Goal: Find contact information: Find contact information

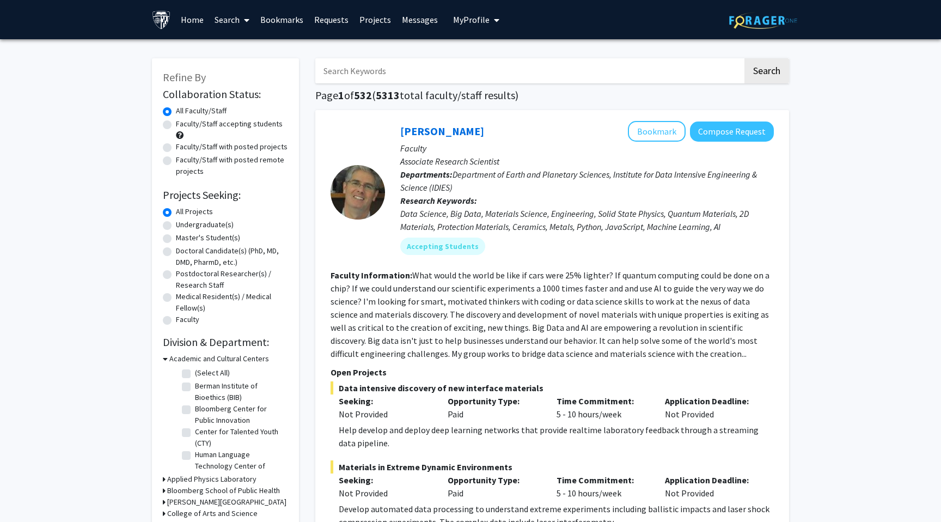
click at [358, 65] on input "Search Keywords" at bounding box center [529, 70] width 428 height 25
paste input "[PERSON_NAME]"
type input "[PERSON_NAME]"
click at [745, 58] on button "Search" at bounding box center [767, 70] width 45 height 25
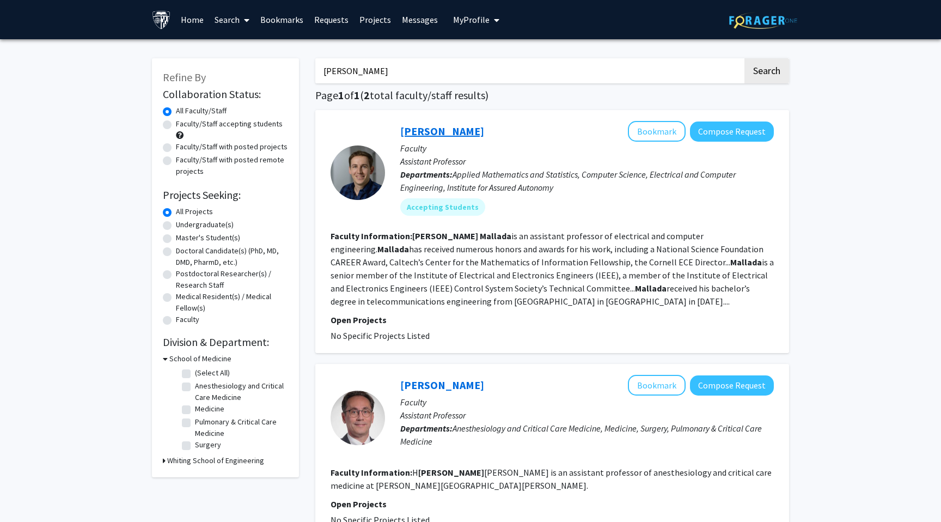
click at [466, 124] on link "[PERSON_NAME]" at bounding box center [442, 131] width 84 height 14
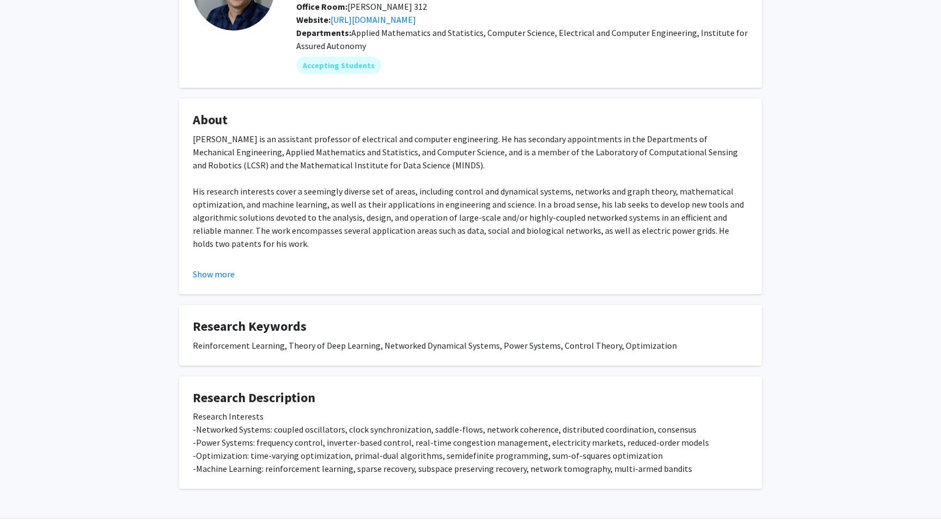
scroll to position [99, 0]
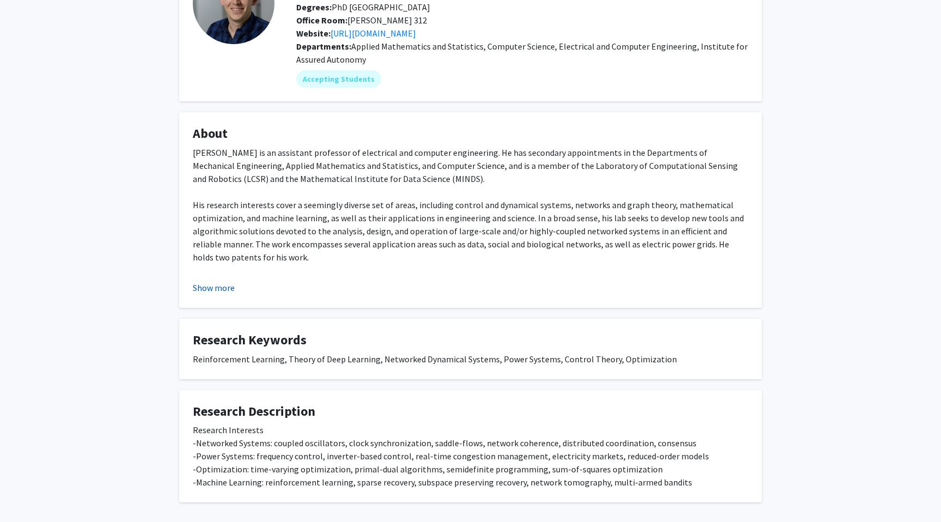
click at [211, 286] on button "Show more" at bounding box center [214, 287] width 42 height 13
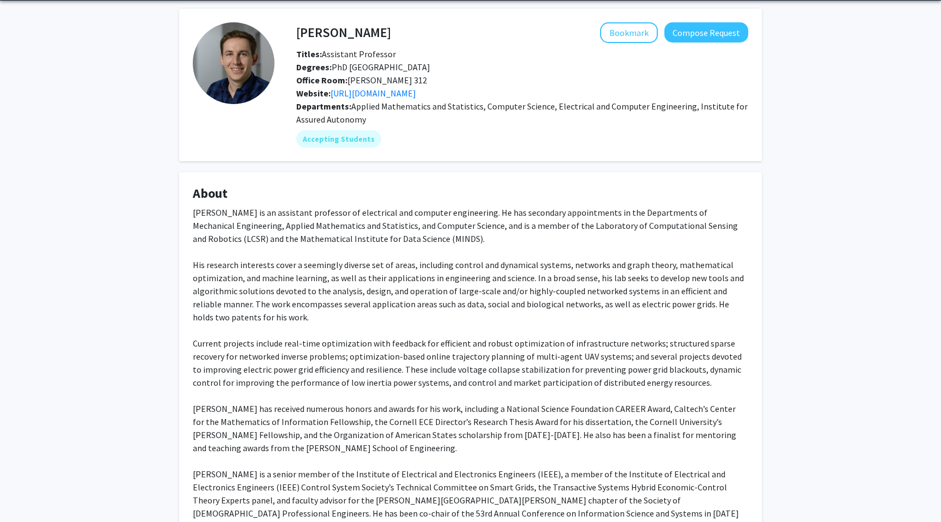
scroll to position [30, 0]
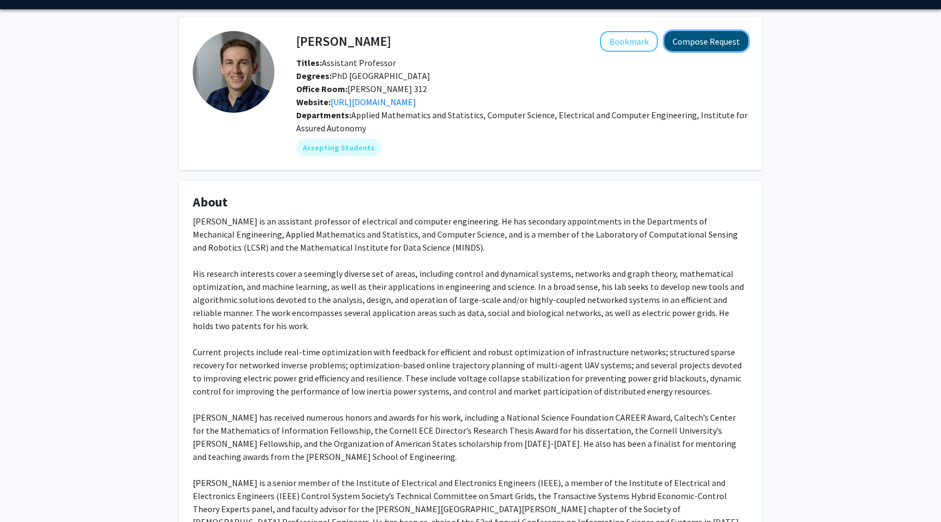
click at [705, 34] on button "Compose Request" at bounding box center [706, 41] width 84 height 20
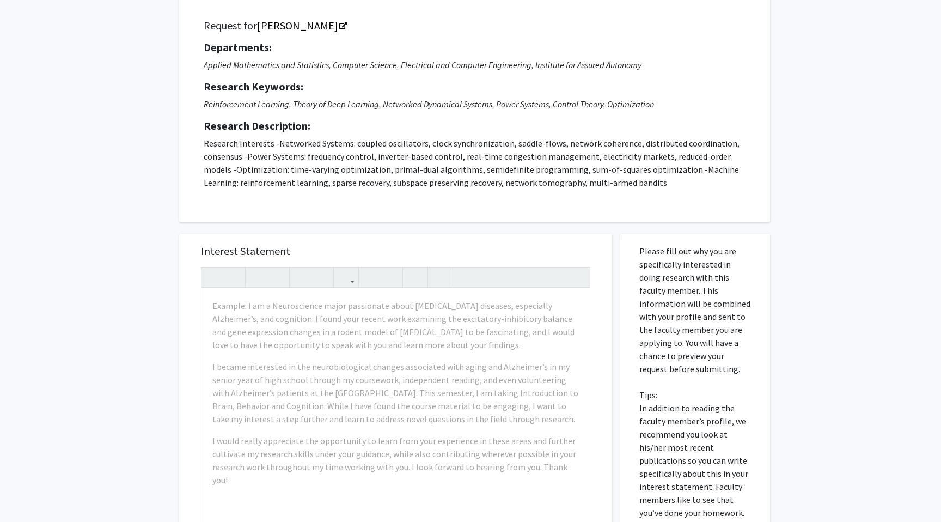
scroll to position [78, 0]
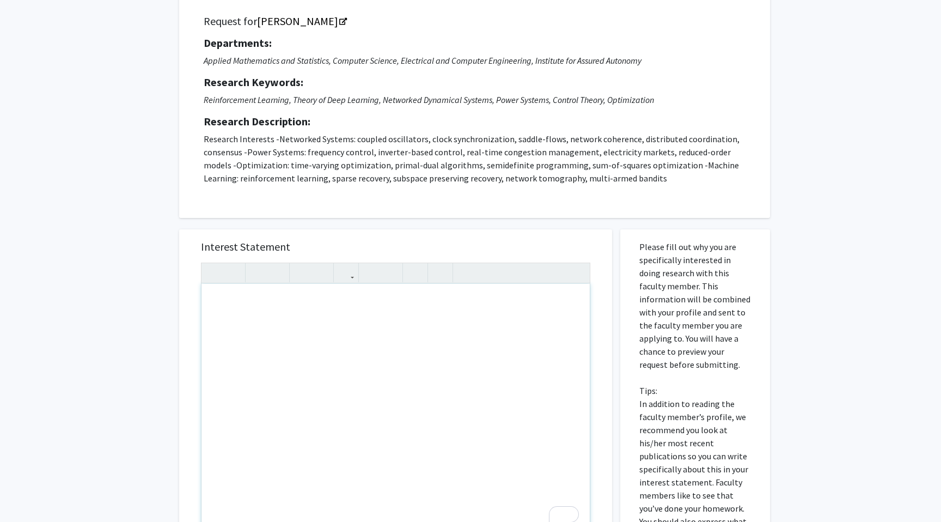
click at [496, 210] on div "Request for [PERSON_NAME] Departments: Applied Mathematics and Statistics, Comp…" at bounding box center [474, 104] width 591 height 228
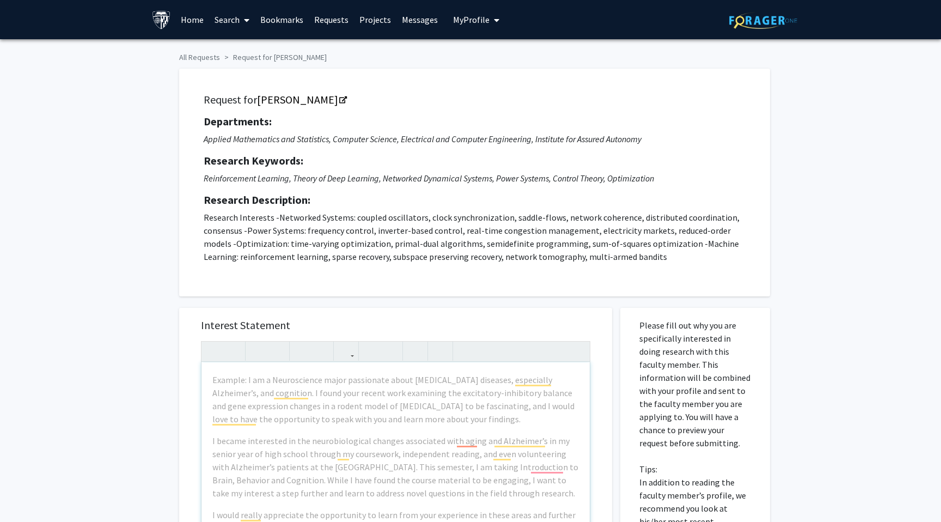
scroll to position [62, 0]
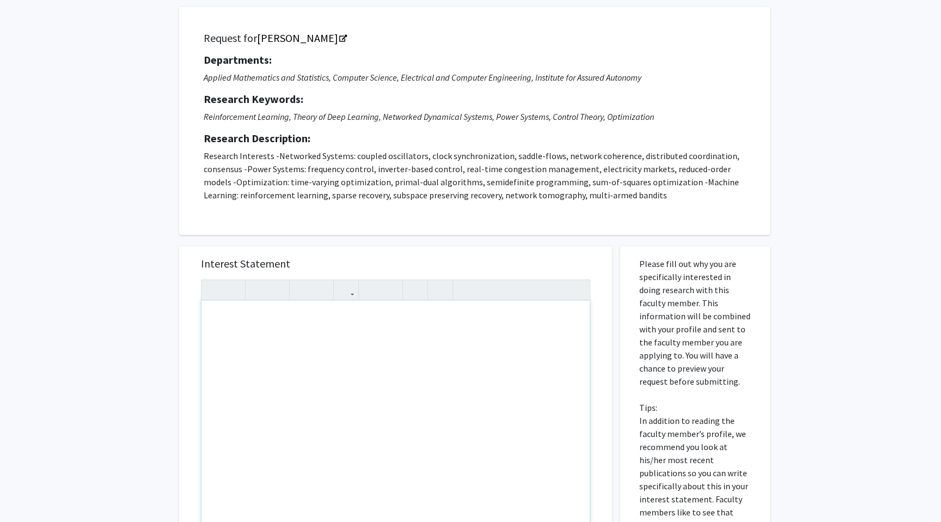
click at [456, 364] on div "To enrich screen reader interactions, please activate Accessibility in Grammarl…" at bounding box center [396, 425] width 388 height 249
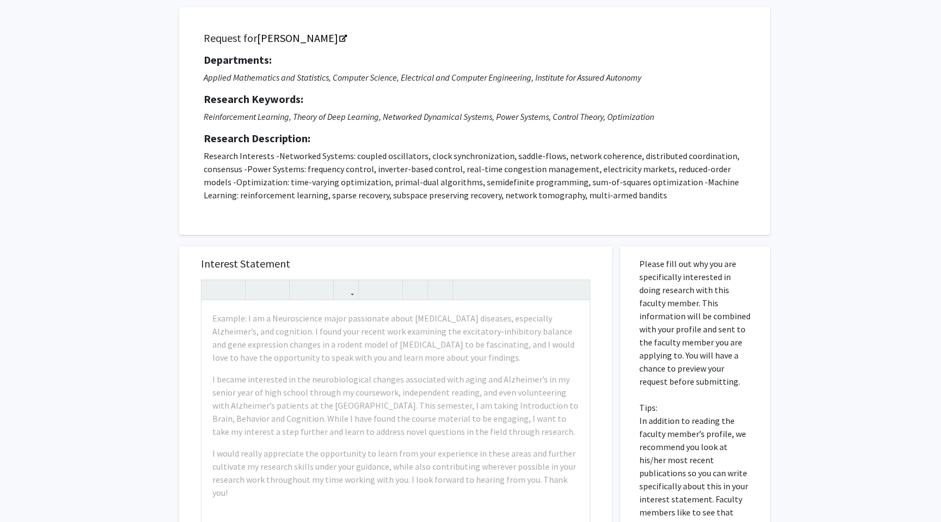
click at [510, 135] on h5 "Research Description:" at bounding box center [475, 138] width 542 height 13
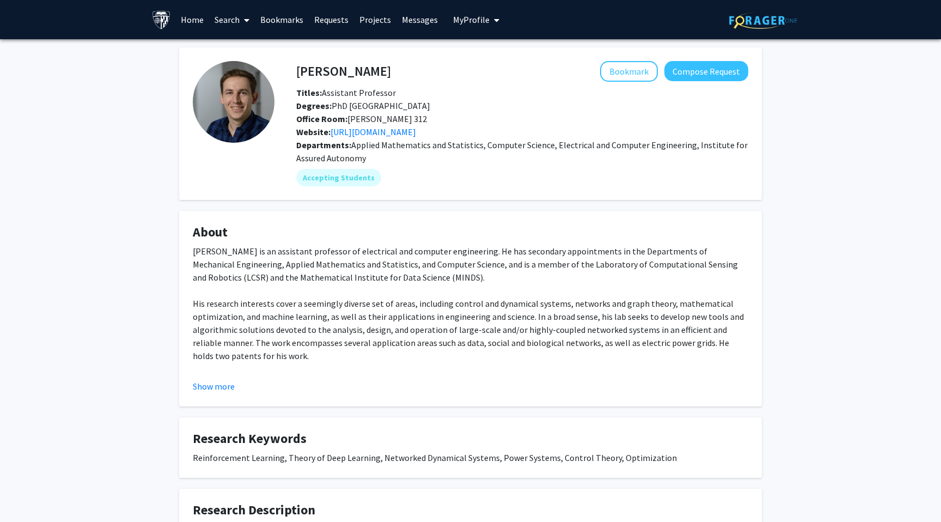
scroll to position [30, 0]
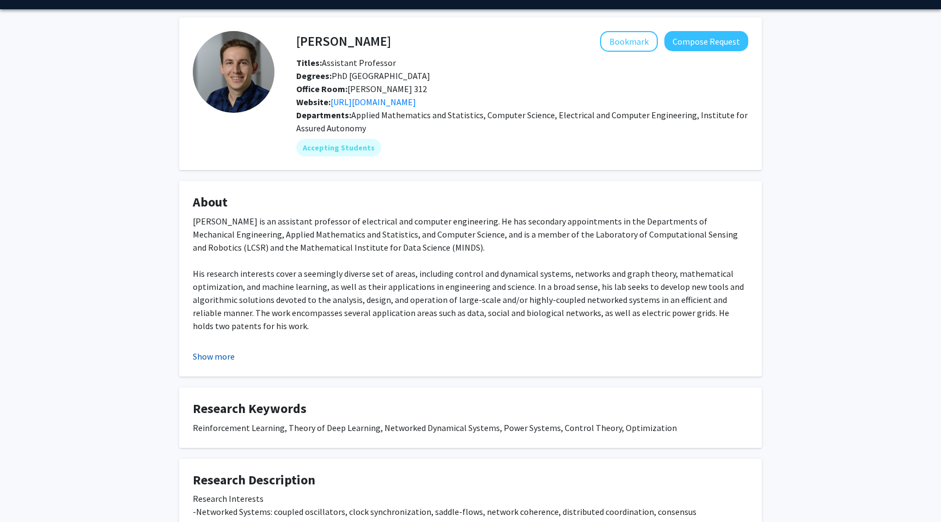
click at [228, 352] on button "Show more" at bounding box center [214, 356] width 42 height 13
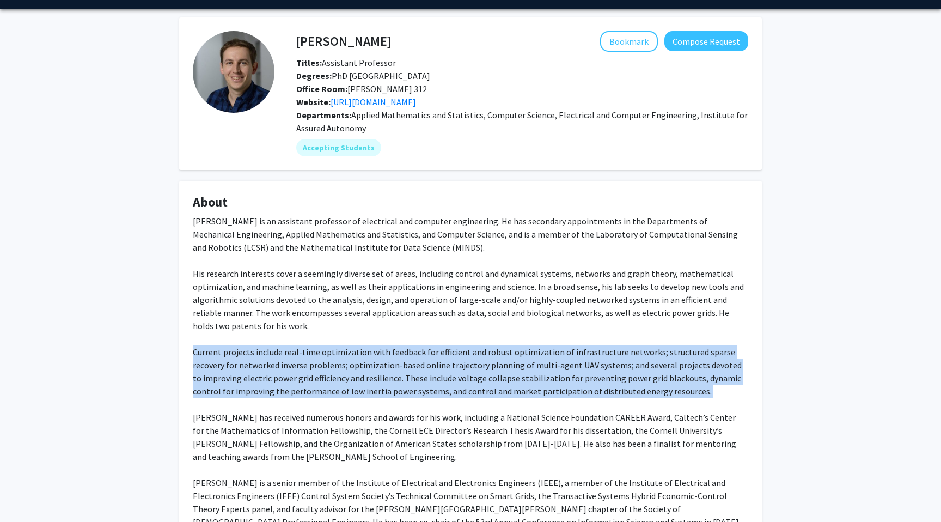
drag, startPoint x: 187, startPoint y: 353, endPoint x: 669, endPoint y: 399, distance: 484.1
click at [669, 399] on fg-card "About [PERSON_NAME] is an assistant professor of electrical and computer engine…" at bounding box center [470, 416] width 583 height 470
copy div "Current projects include real-time optimization with feedback for efficient and…"
click at [414, 103] on link "[URL][DOMAIN_NAME]" at bounding box center [374, 101] width 86 height 11
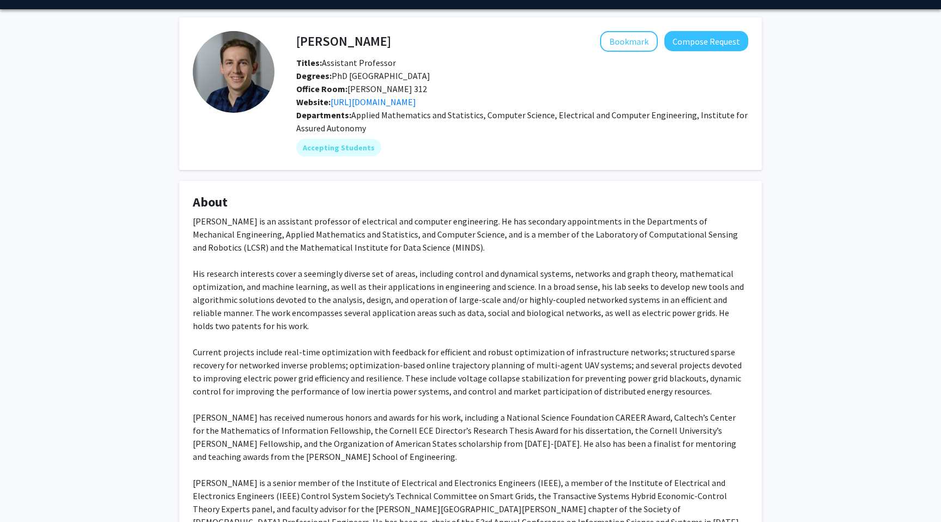
click at [649, 246] on div "[PERSON_NAME] is an assistant professor of electrical and computer engineering.…" at bounding box center [471, 417] width 556 height 405
